Goal: Task Accomplishment & Management: Manage account settings

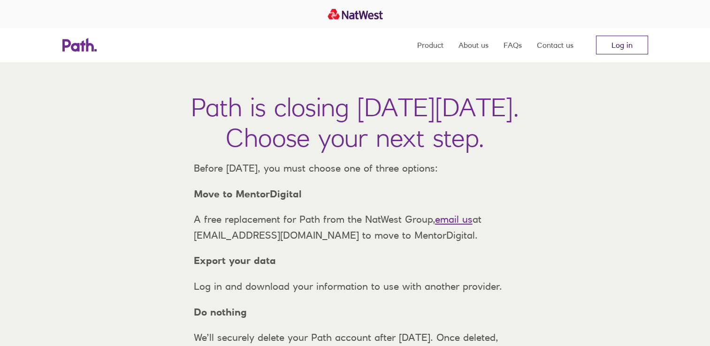
click at [629, 52] on link "Log in" at bounding box center [622, 45] width 52 height 19
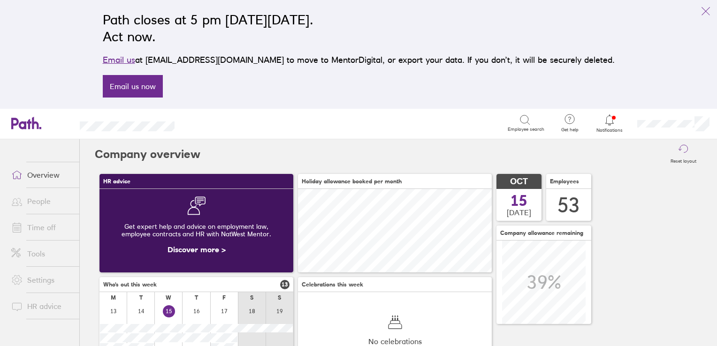
click at [38, 204] on link "People" at bounding box center [42, 201] width 76 height 19
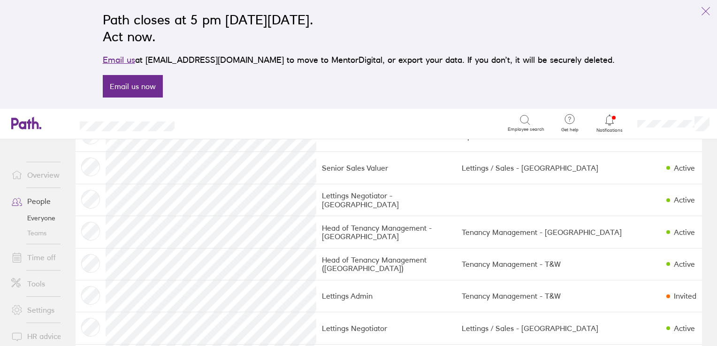
scroll to position [1243, 0]
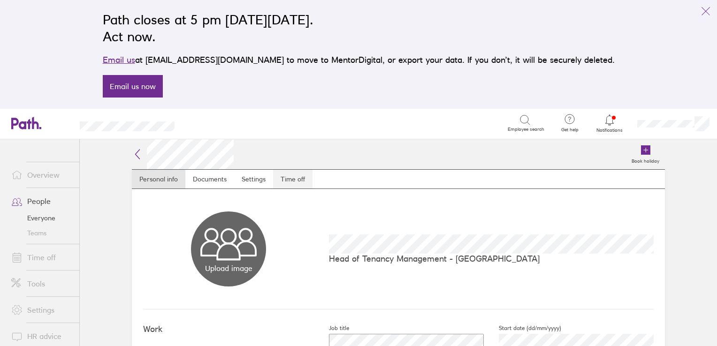
click at [280, 177] on link "Time off" at bounding box center [292, 179] width 39 height 19
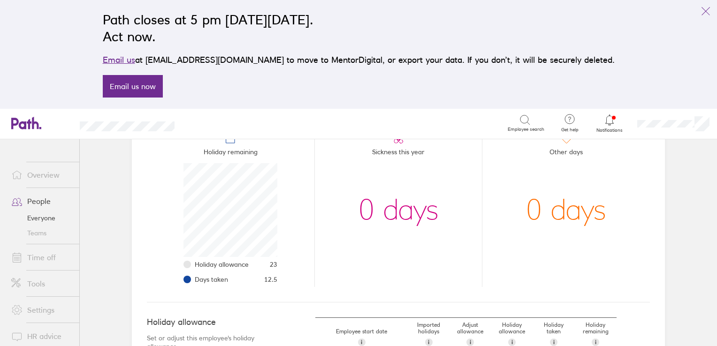
scroll to position [188, 0]
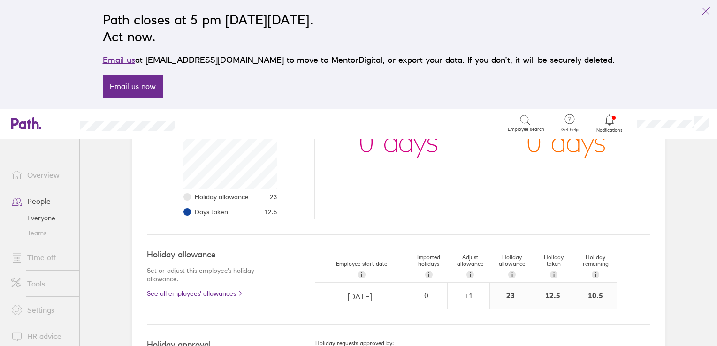
click at [710, 15] on icon "link" at bounding box center [705, 11] width 11 height 11
